Goal: Check status

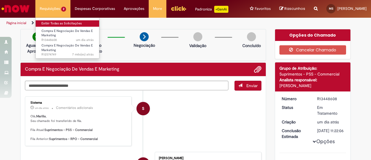
click at [65, 22] on link "Exibir Todas as Solicitações" at bounding box center [68, 23] width 64 height 6
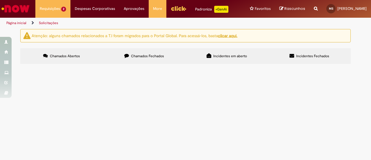
click at [0, 0] on span "Compra E Negociação De Vendas E Marketing" at bounding box center [0, 0] width 0 height 0
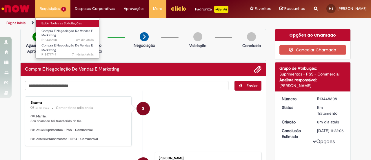
click at [56, 23] on link "Exibir Todas as Solicitações" at bounding box center [68, 23] width 64 height 6
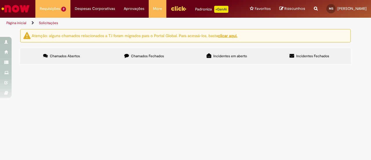
click at [141, 63] on label "Chamados Fechados" at bounding box center [144, 56] width 83 height 16
click at [0, 0] on span "Olá, produção de um conteúdo para o Lisboa no LPC" at bounding box center [0, 0] width 0 height 0
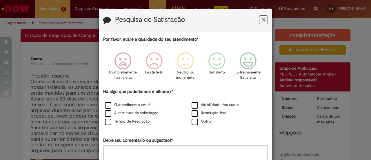
click at [262, 18] on icon "Feedback" at bounding box center [264, 20] width 4 height 6
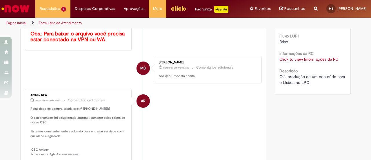
scroll to position [145, 0]
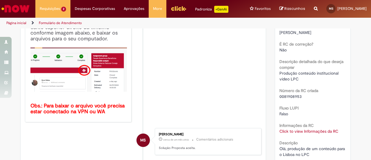
click at [297, 130] on link "Click to view Informações da RC" at bounding box center [308, 130] width 59 height 5
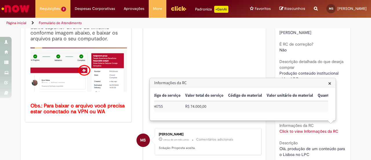
scroll to position [0, 514]
click at [214, 48] on li "S Sistema 11d atrás 11 dias atrás Comentários adicionais Prezado, usuário. Como…" at bounding box center [143, 31] width 236 height 181
